Goal: Information Seeking & Learning: Compare options

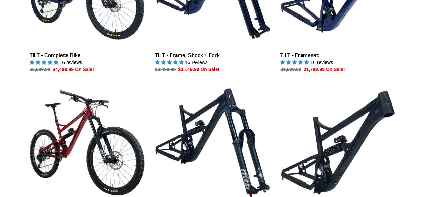
scroll to position [224, 0]
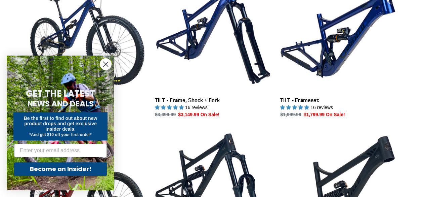
click at [102, 64] on circle "Close dialog" at bounding box center [105, 63] width 11 height 11
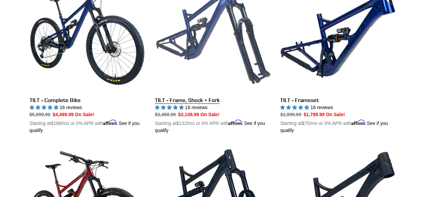
scroll to position [179, 0]
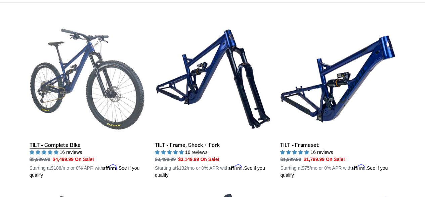
click at [71, 86] on link "TILT - Complete Bike" at bounding box center [87, 99] width 115 height 157
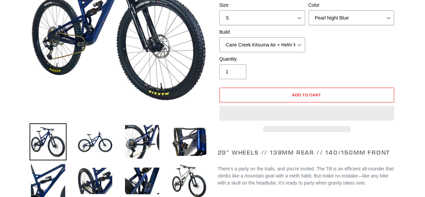
select select "highest-rating"
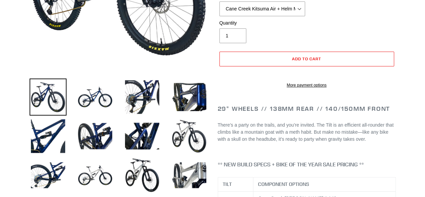
scroll to position [89, 0]
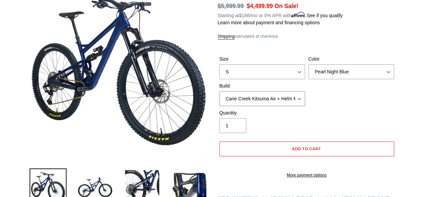
click at [267, 97] on select "Cane Creek Kitsuma Air + Helm MKII 140 + SRAM GX Cane Creek Kitsuma Air + Helm …" at bounding box center [262, 98] width 86 height 15
click at [338, 73] on select "Pearl Night Blue Stealth Silver Raw" at bounding box center [351, 71] width 86 height 15
select select "Raw"
click at [308, 64] on select "Pearl Night Blue Stealth Silver Raw" at bounding box center [351, 71] width 86 height 15
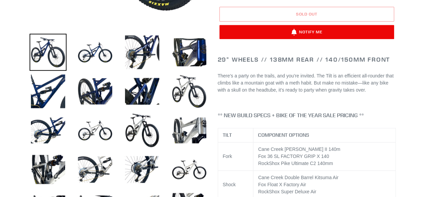
scroll to position [89, 0]
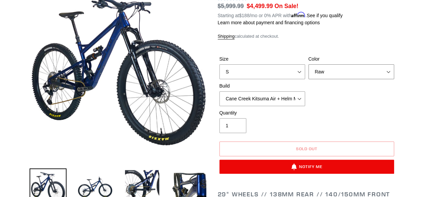
click at [331, 77] on select "Pearl Night Blue Stealth Silver Raw" at bounding box center [351, 71] width 86 height 15
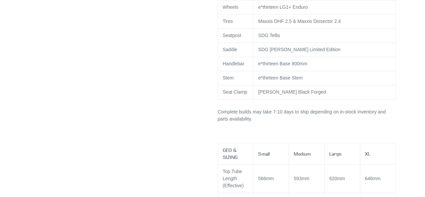
scroll to position [582, 0]
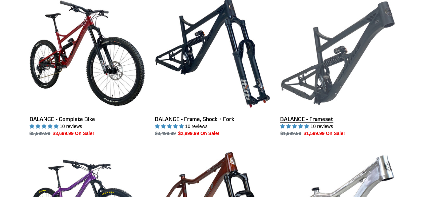
scroll to position [374, 0]
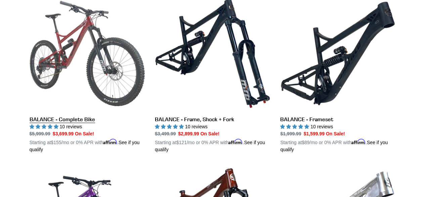
click at [68, 49] on link "BALANCE - Complete Bike" at bounding box center [87, 74] width 115 height 157
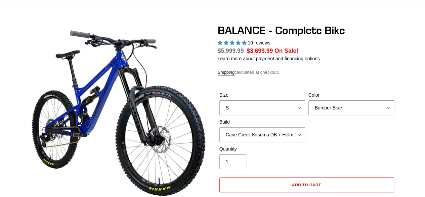
scroll to position [45, 0]
select select "highest-rating"
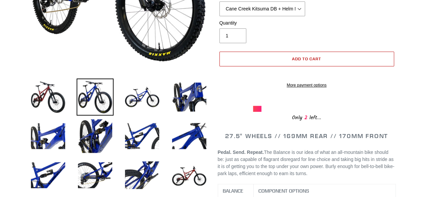
scroll to position [134, 0]
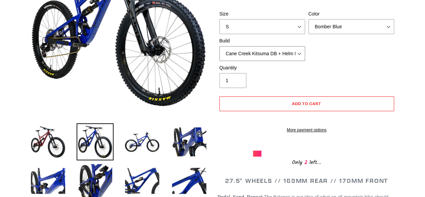
click at [273, 51] on select "Cane Creek Kitsuma DB + Helm MKII + SRAM GX Cane Creek Kitsuma DB + Helm MKII +…" at bounding box center [262, 53] width 86 height 15
click at [353, 26] on select "Bomber Blue Goat's Blood Stealth Black" at bounding box center [351, 26] width 86 height 15
select select "Goat's Blood"
click at [308, 19] on select "Bomber Blue Goat's Blood Stealth Black" at bounding box center [351, 26] width 86 height 15
